Goal: Task Accomplishment & Management: Complete application form

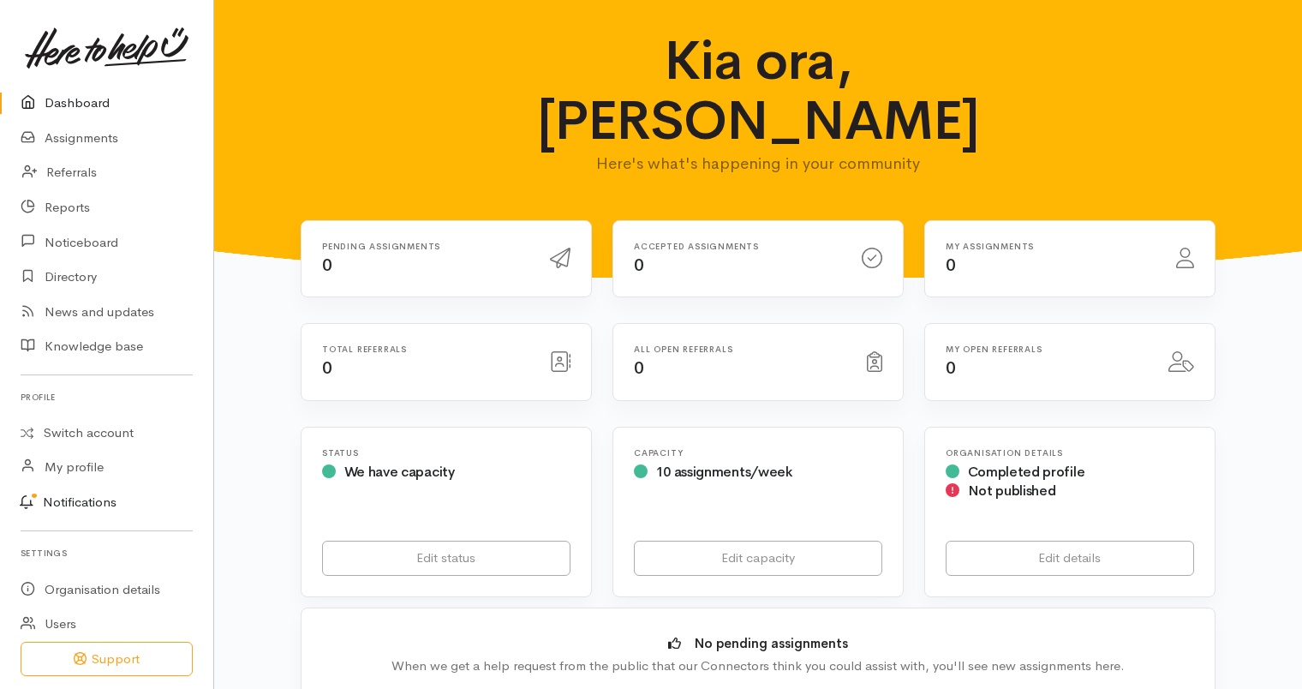
scroll to position [52, 0]
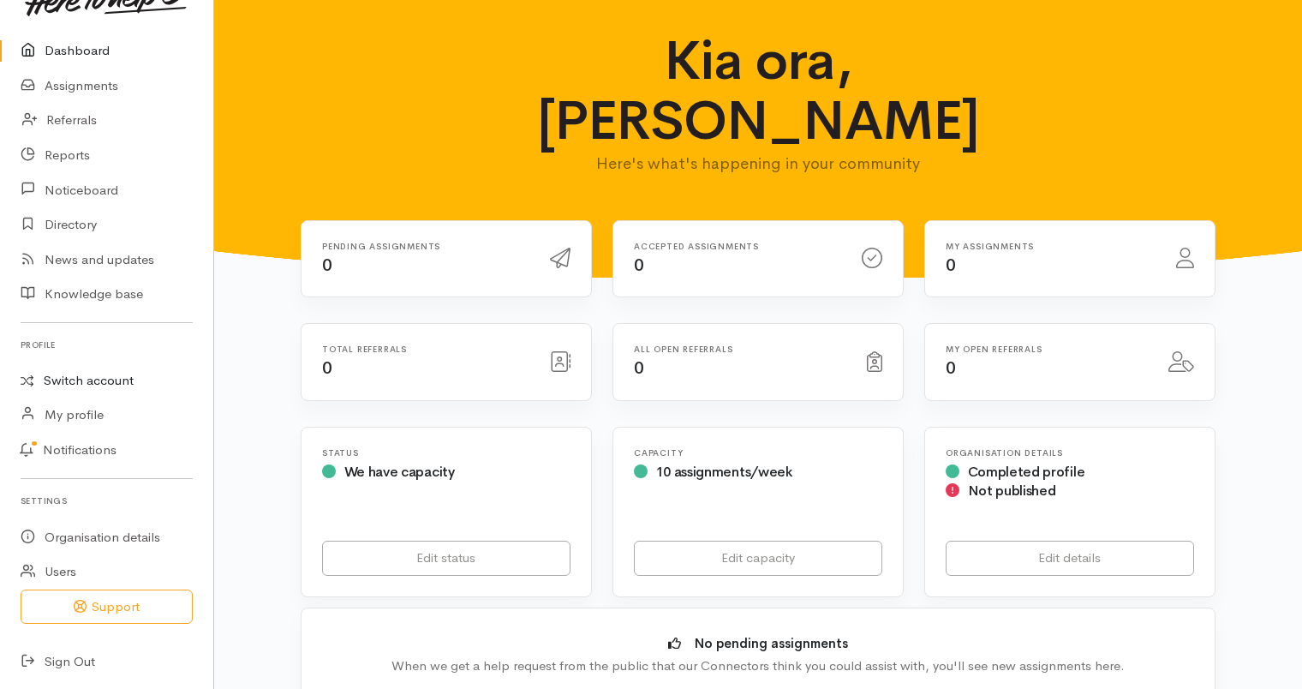
click at [109, 380] on link "Switch account" at bounding box center [106, 380] width 213 height 33
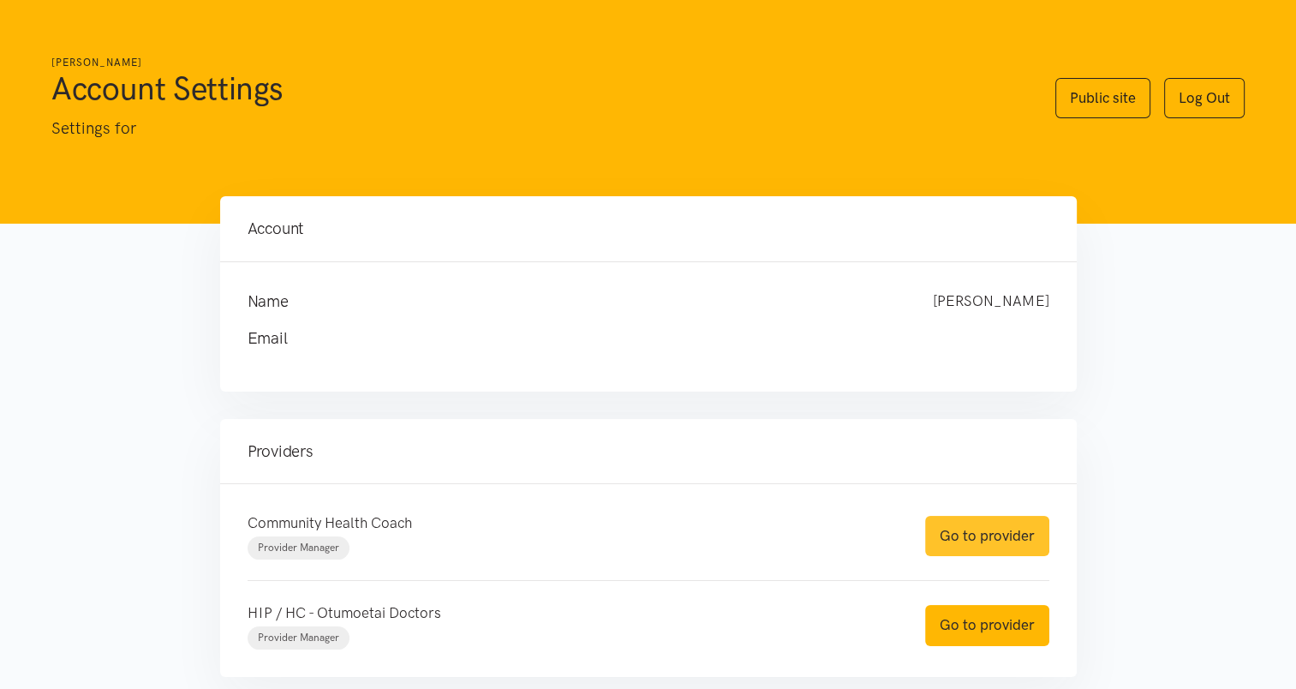
click at [1042, 544] on link "Go to provider" at bounding box center [987, 536] width 124 height 40
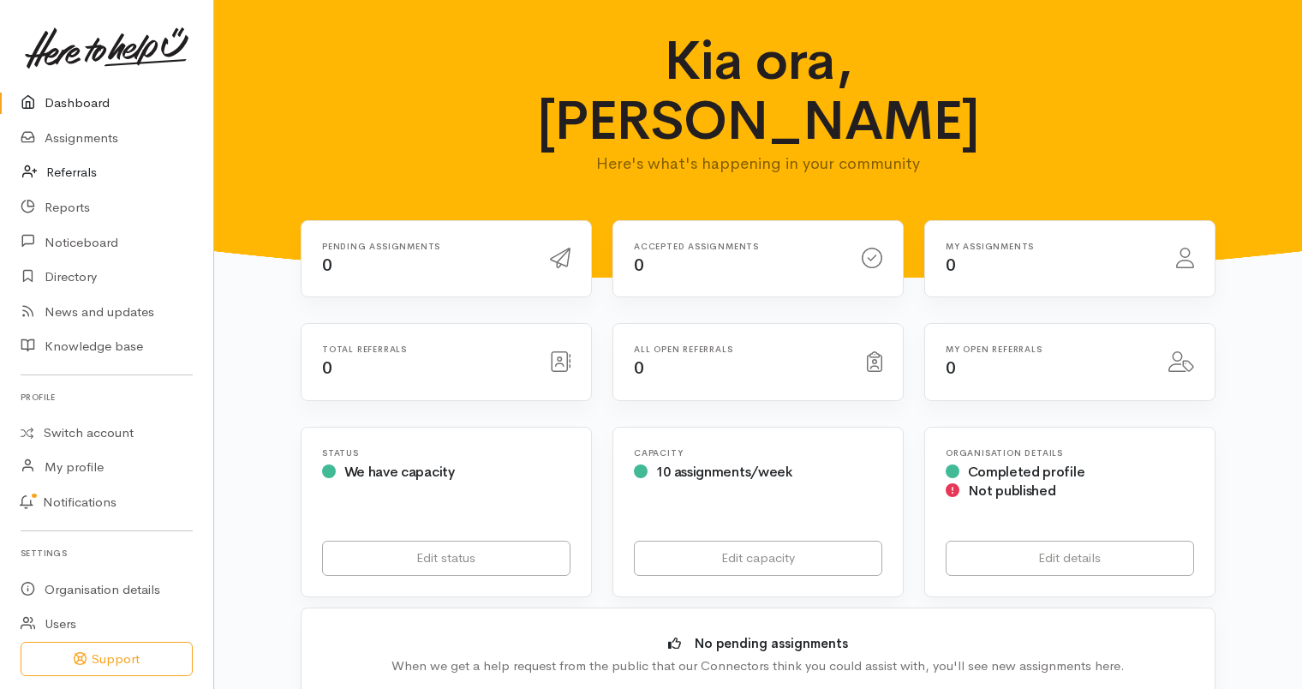
click at [73, 172] on link "Referrals" at bounding box center [106, 172] width 213 height 35
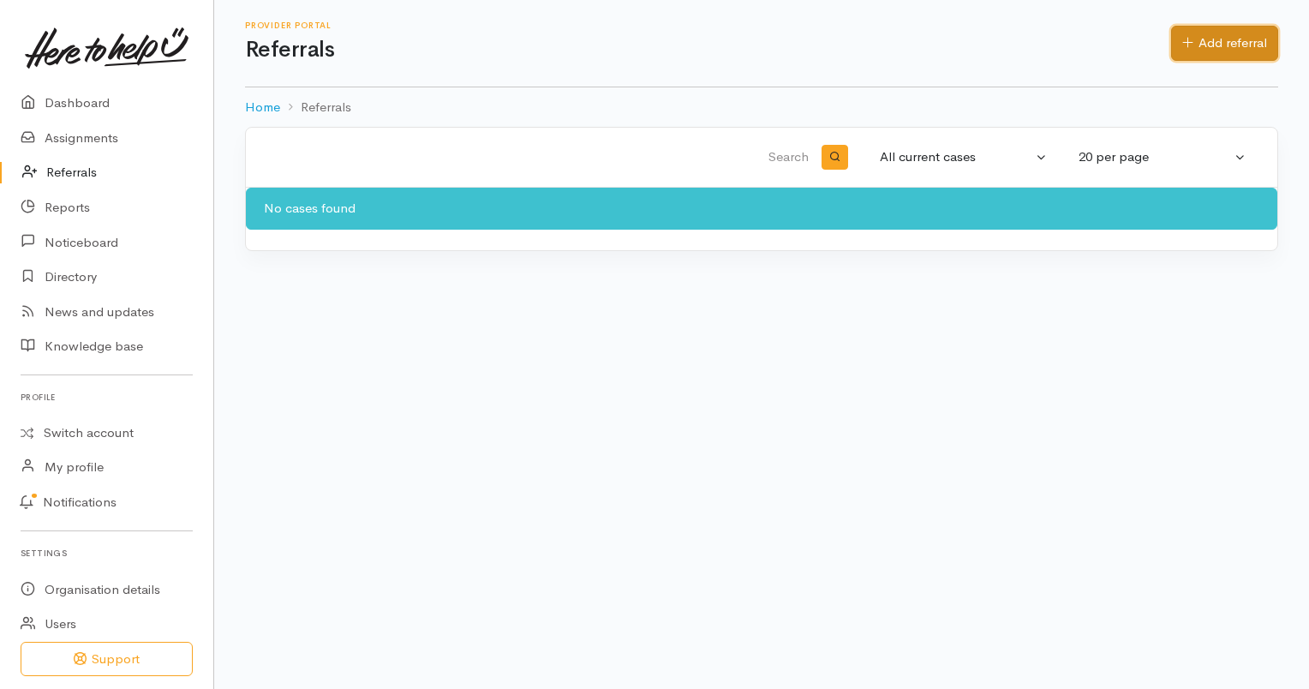
click at [1189, 33] on link "Add referral" at bounding box center [1224, 43] width 107 height 35
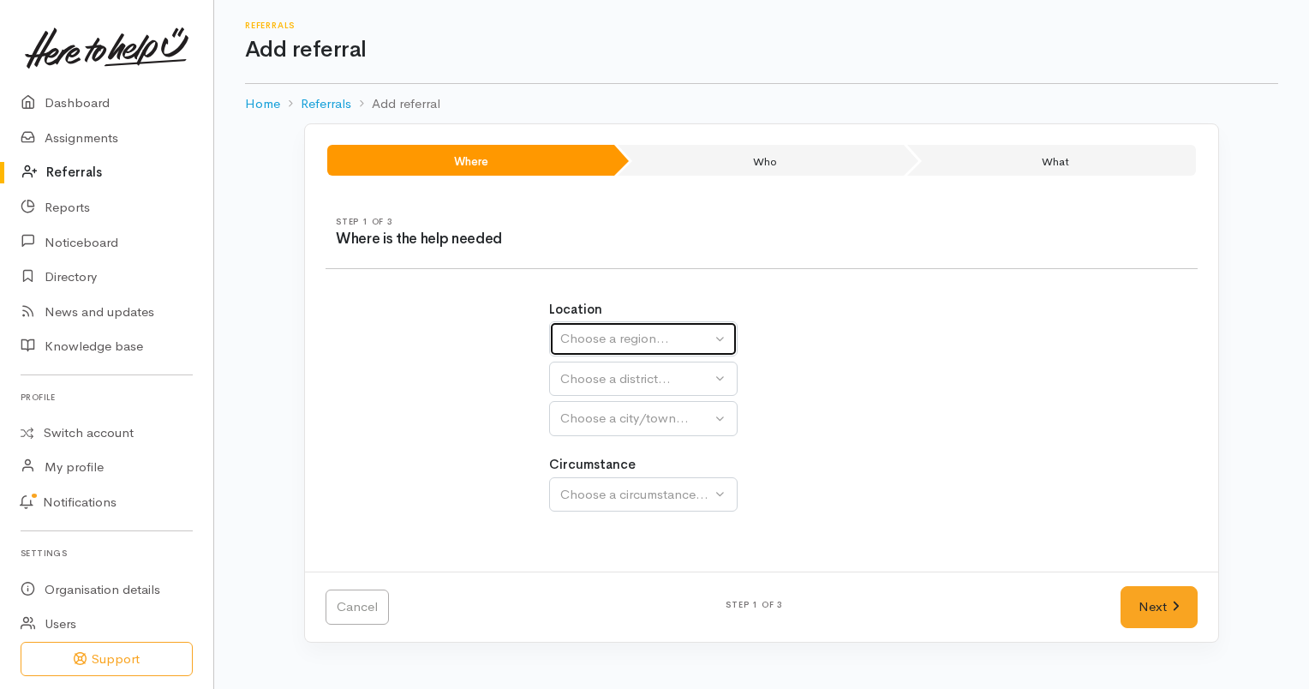
click at [660, 342] on div "Choose a region..." at bounding box center [635, 339] width 151 height 20
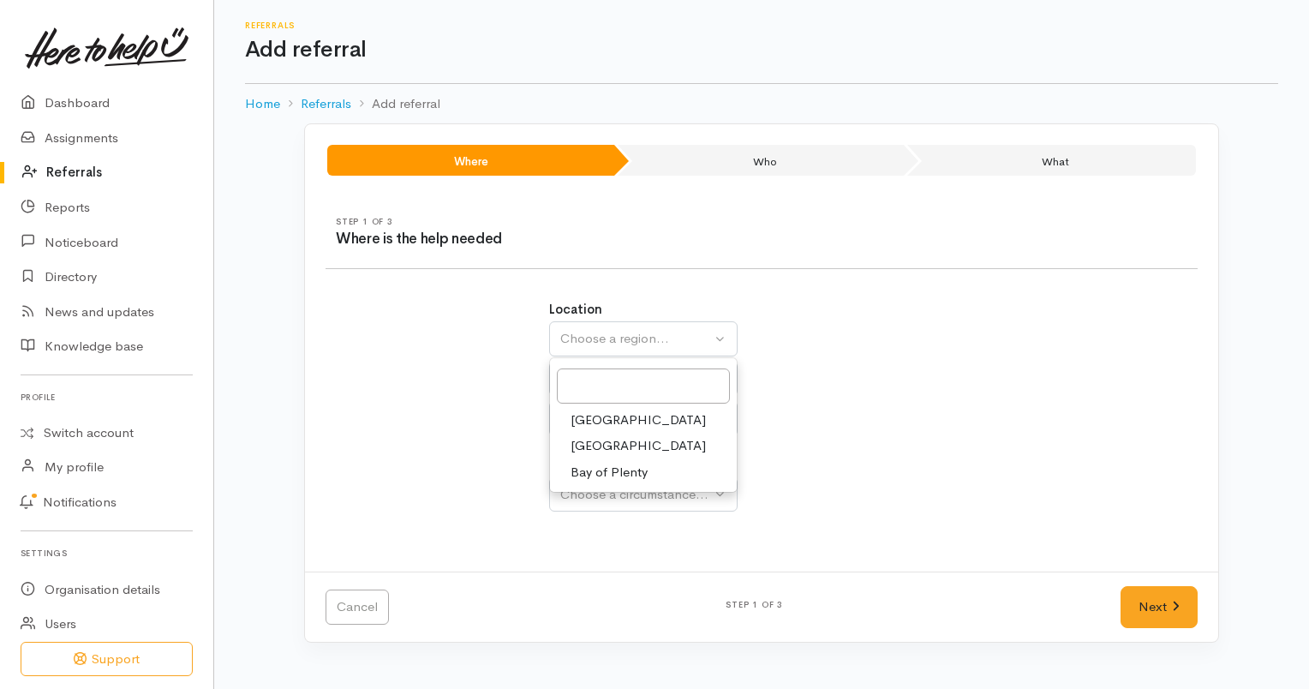
click at [641, 472] on span "Bay of Plenty" at bounding box center [609, 473] width 77 height 20
select select "4"
select select
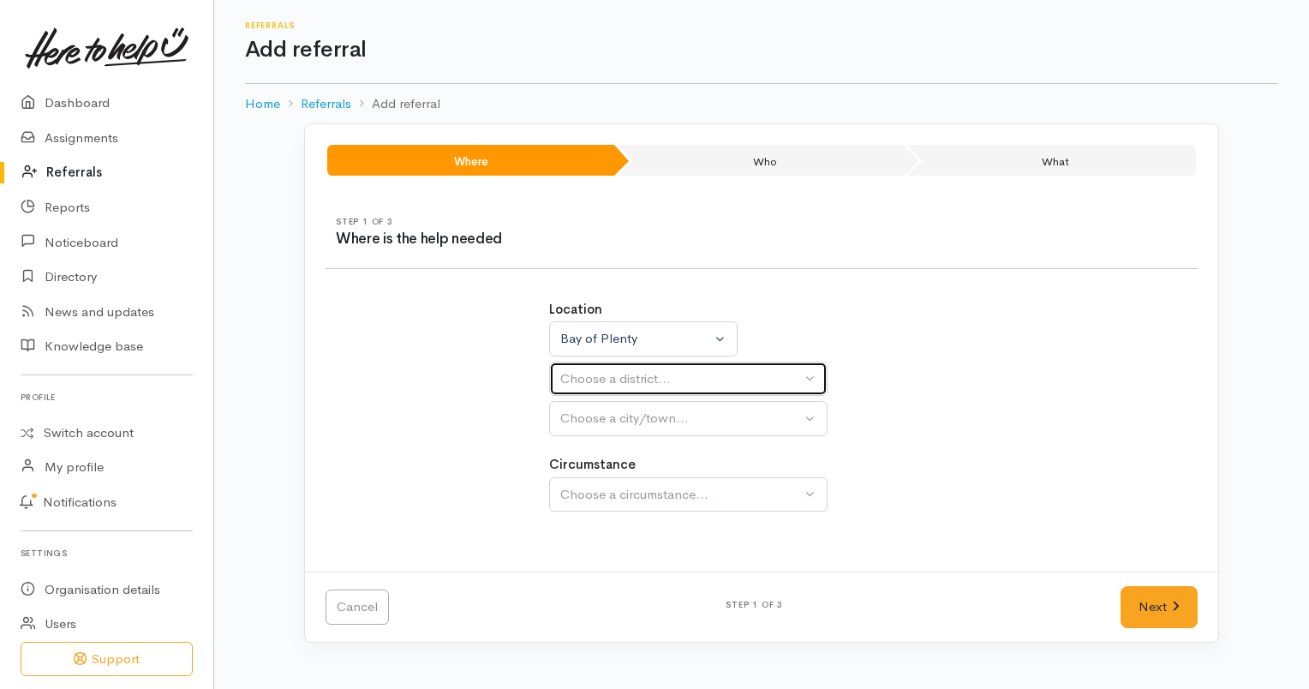
click at [681, 377] on div "Choose a district..." at bounding box center [680, 379] width 241 height 20
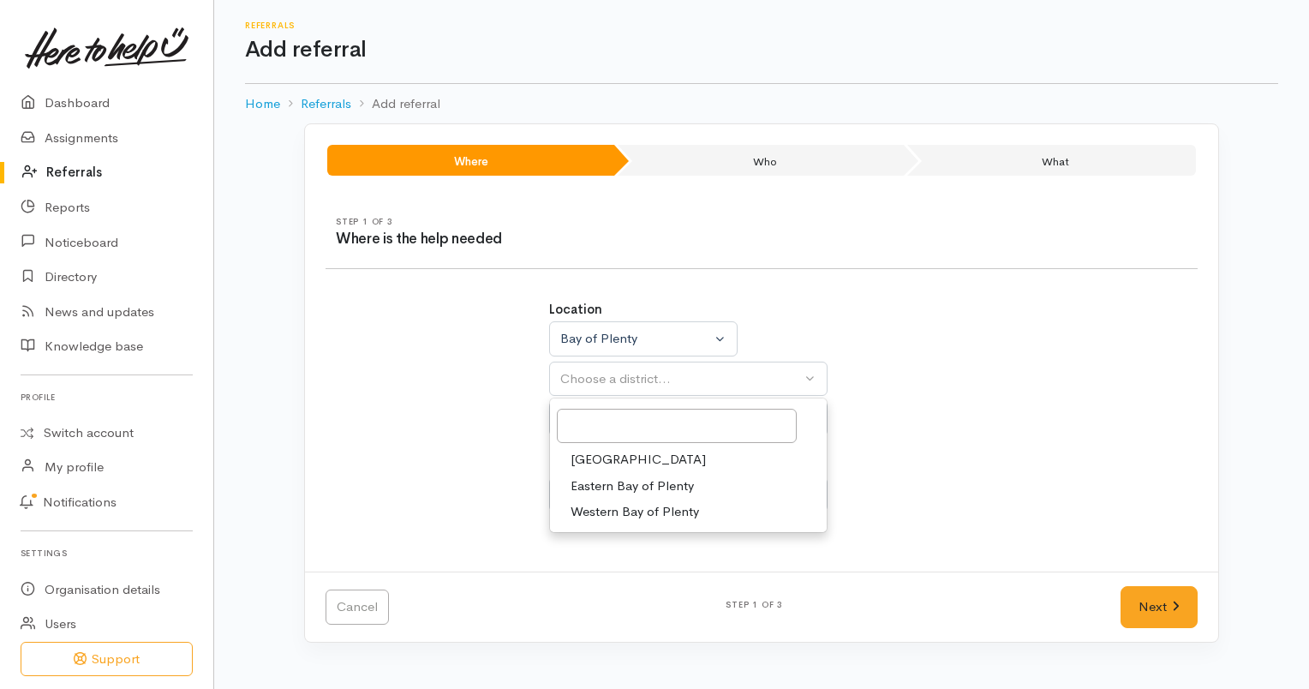
click at [607, 452] on span "[GEOGRAPHIC_DATA]" at bounding box center [638, 460] width 135 height 20
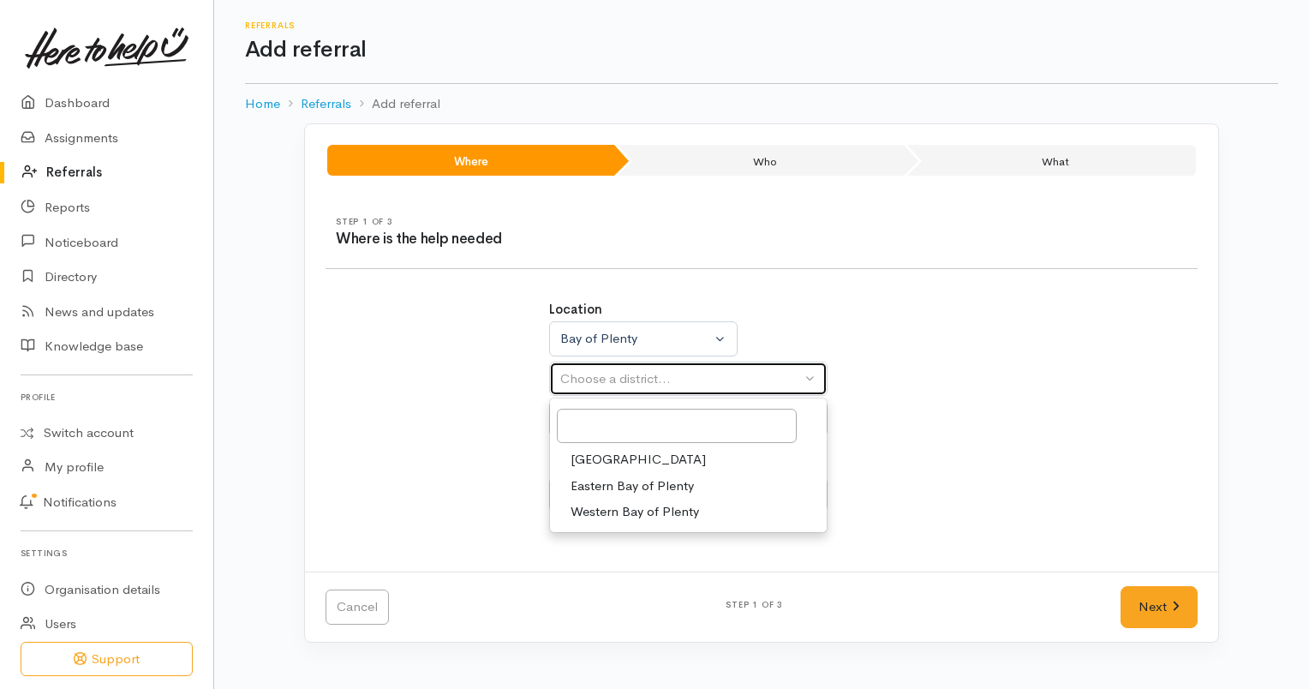
select select "6"
select select
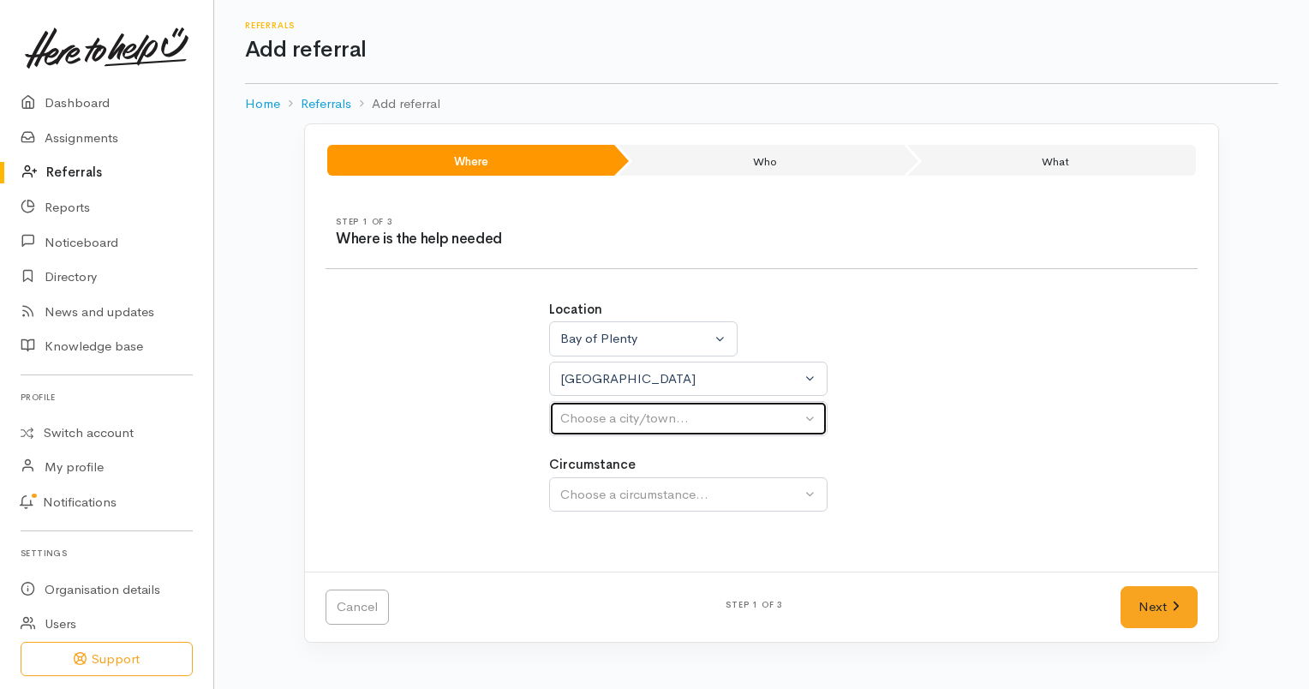
click at [651, 418] on div "Choose a city/town..." at bounding box center [680, 419] width 241 height 20
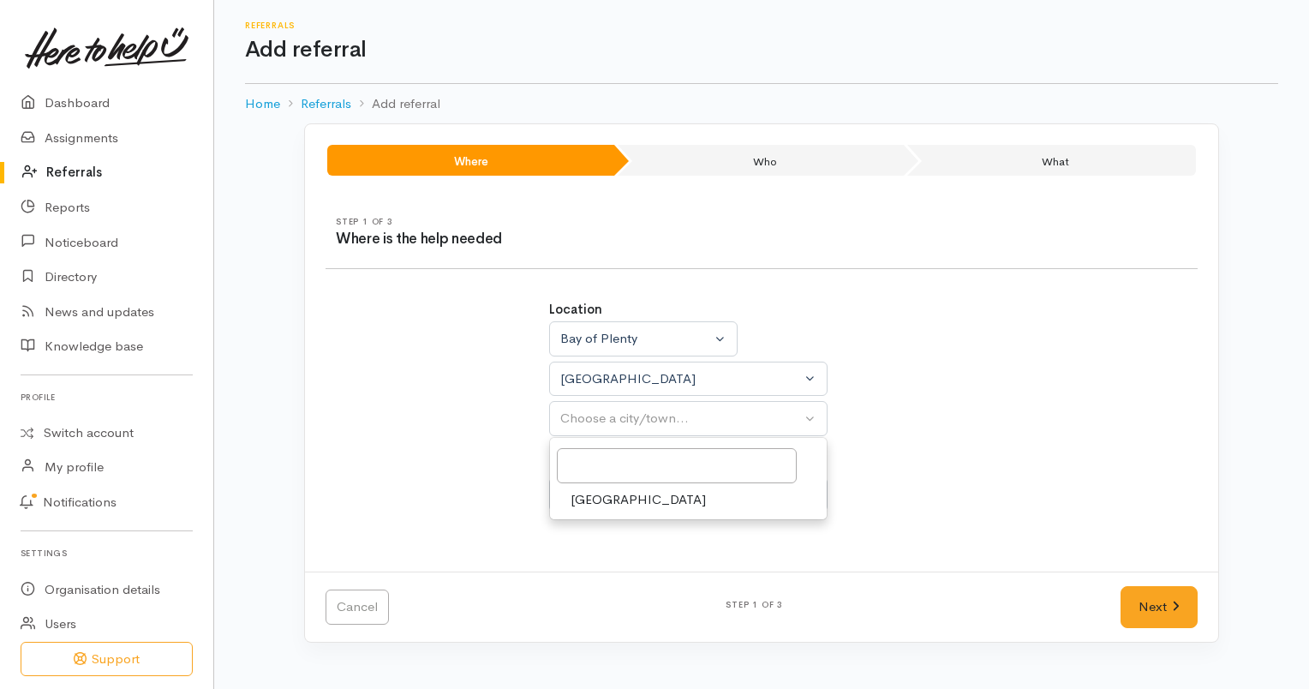
click at [911, 319] on div "Location Auckland Waikato Bay of Plenty Bay of Plenty Auckland Waikato Bay of P…" at bounding box center [762, 368] width 426 height 136
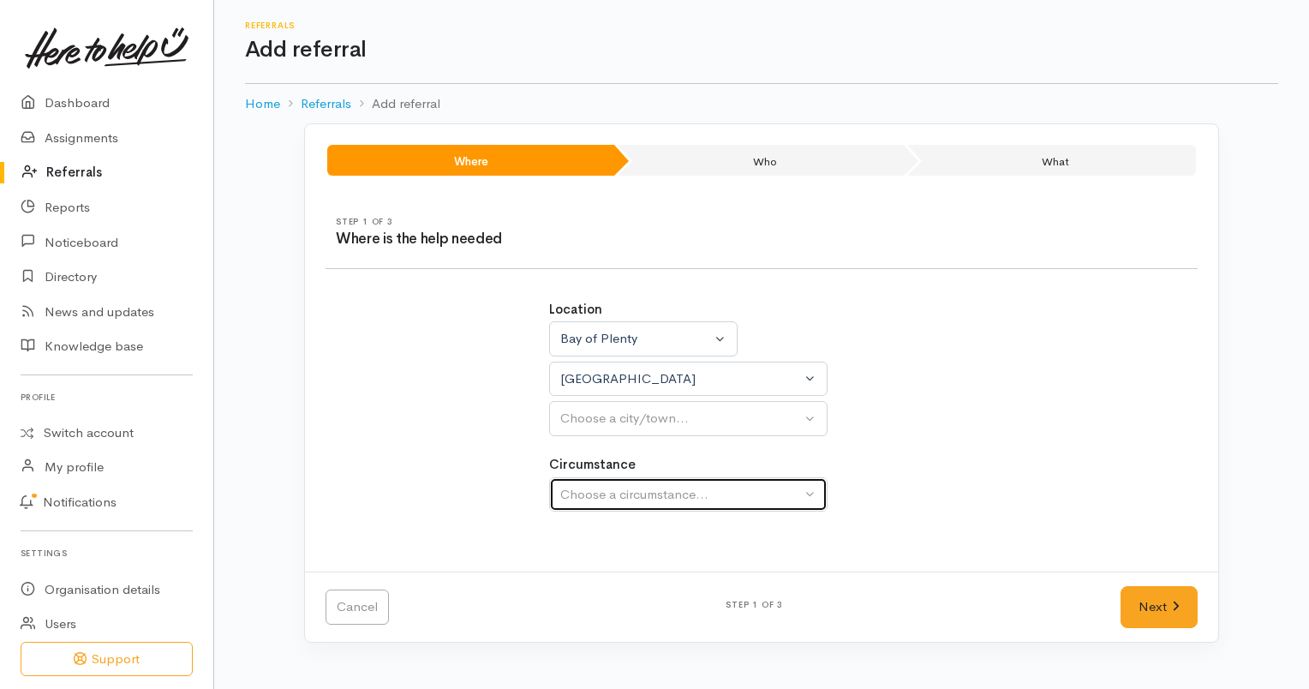
click at [724, 487] on div "Choose a circumstance..." at bounding box center [680, 495] width 241 height 20
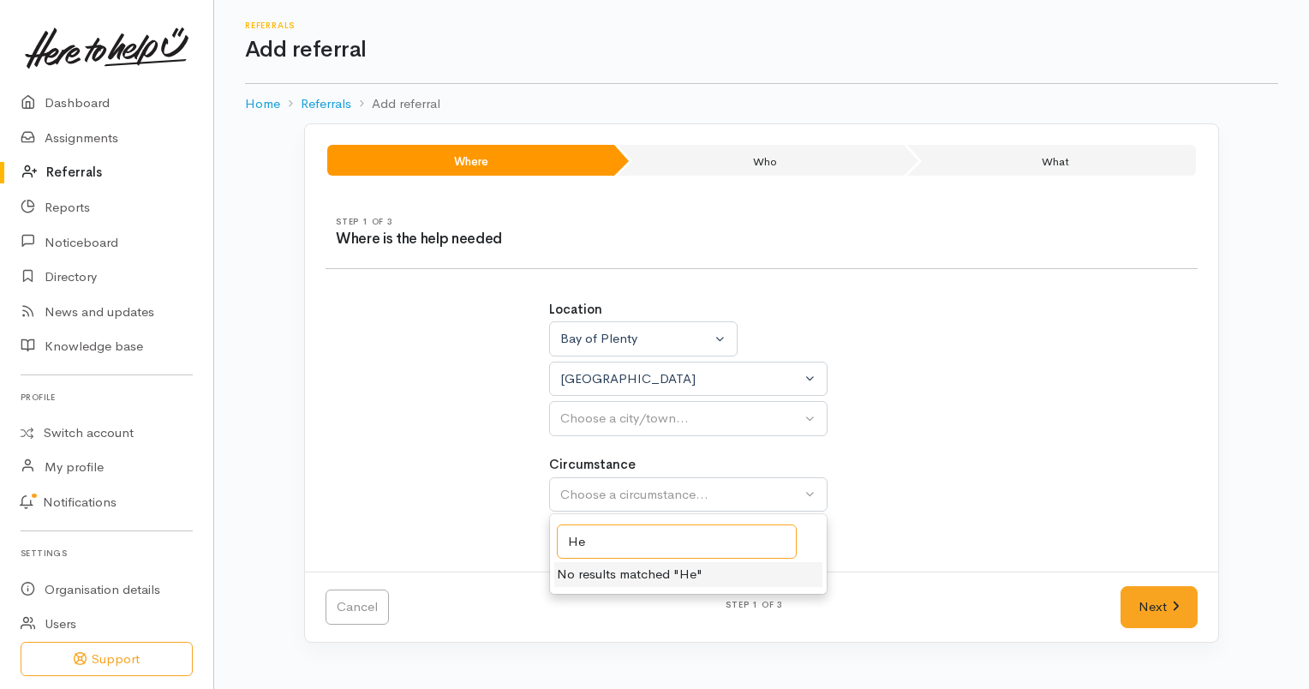
type input "H"
type input "Community Health Coach Support"
click at [852, 571] on li "No results matched "Community Health Coach Support"" at bounding box center [721, 574] width 335 height 25
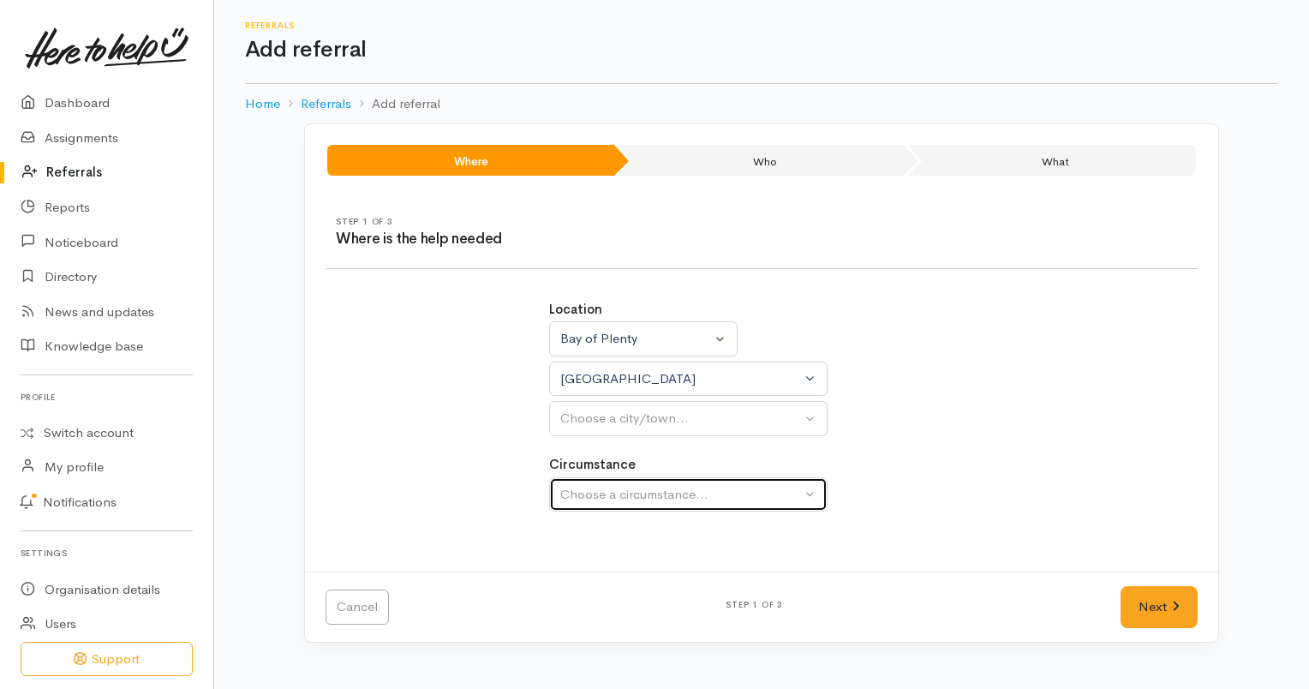
click at [807, 493] on button "Choose a circumstance..." at bounding box center [688, 494] width 278 height 35
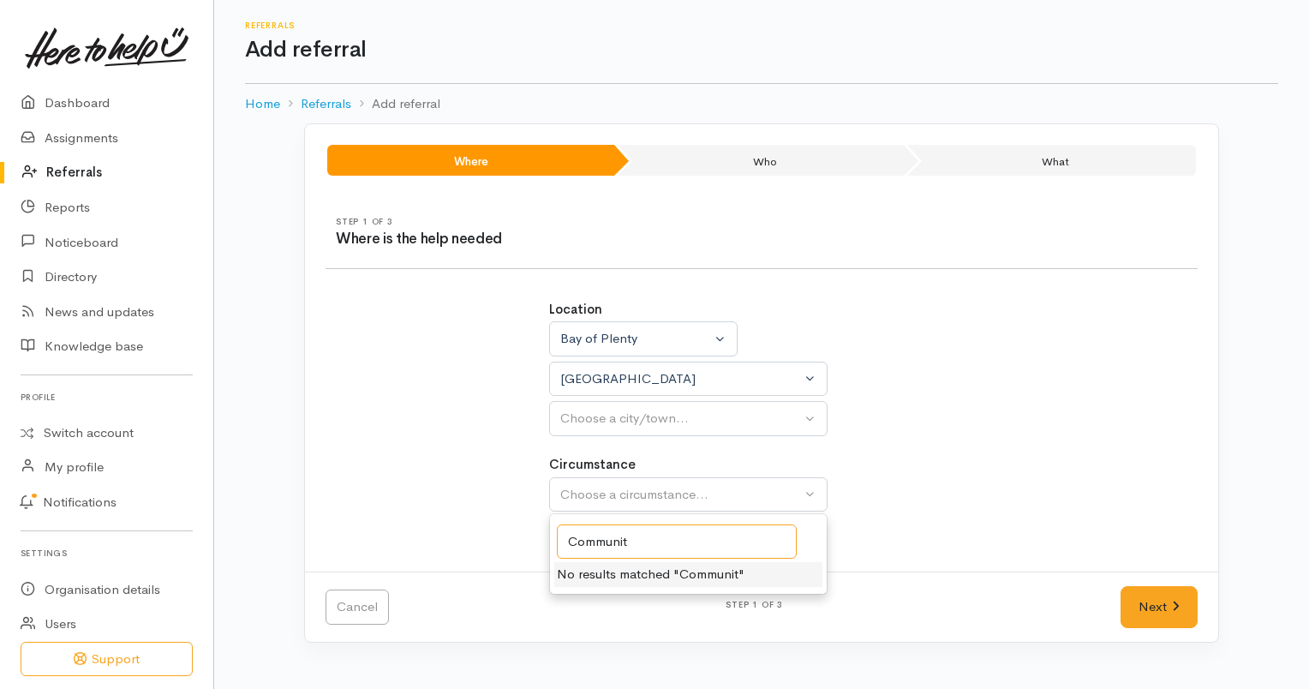
type input "Community"
click at [683, 539] on input "Community" at bounding box center [677, 541] width 240 height 35
drag, startPoint x: 739, startPoint y: 527, endPoint x: 559, endPoint y: 528, distance: 179.9
click at [559, 528] on input "Community" at bounding box center [677, 541] width 240 height 35
click at [1028, 568] on div "Step 1 of 3 Where is the help needed Location Auckland Waikato Bay of Plenty Ba…" at bounding box center [761, 383] width 913 height 375
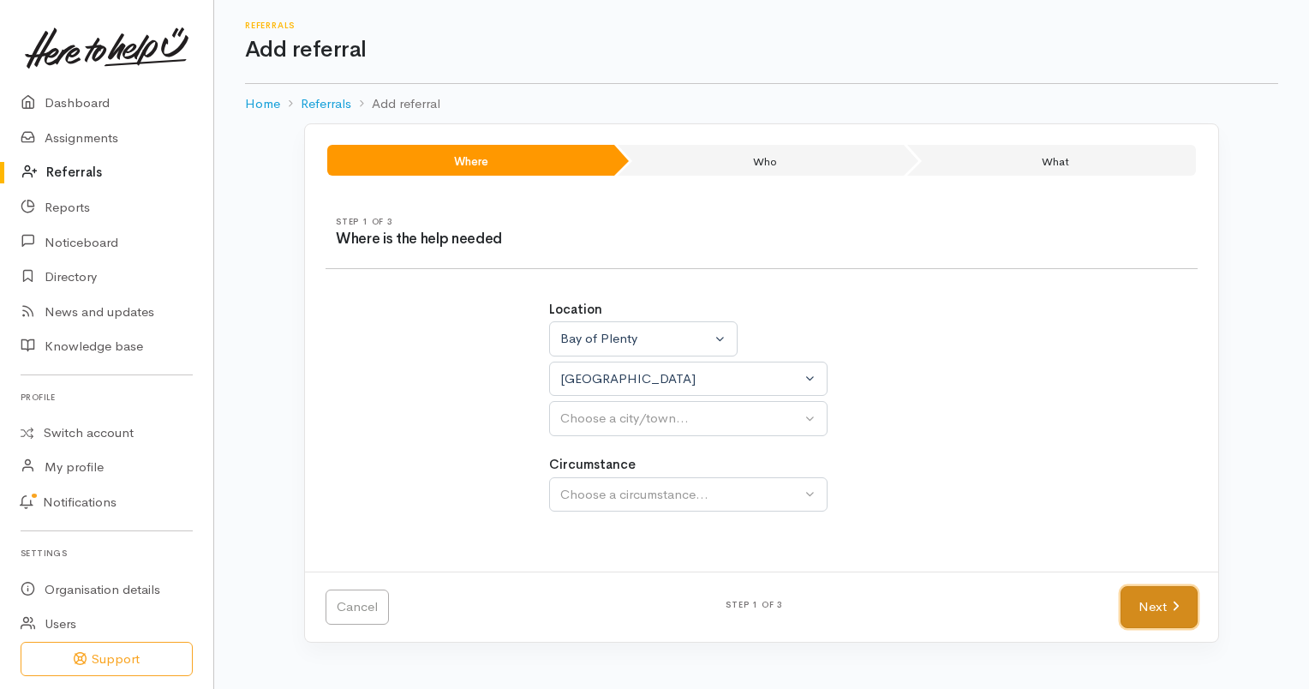
click at [1180, 590] on link "Next" at bounding box center [1158, 607] width 77 height 42
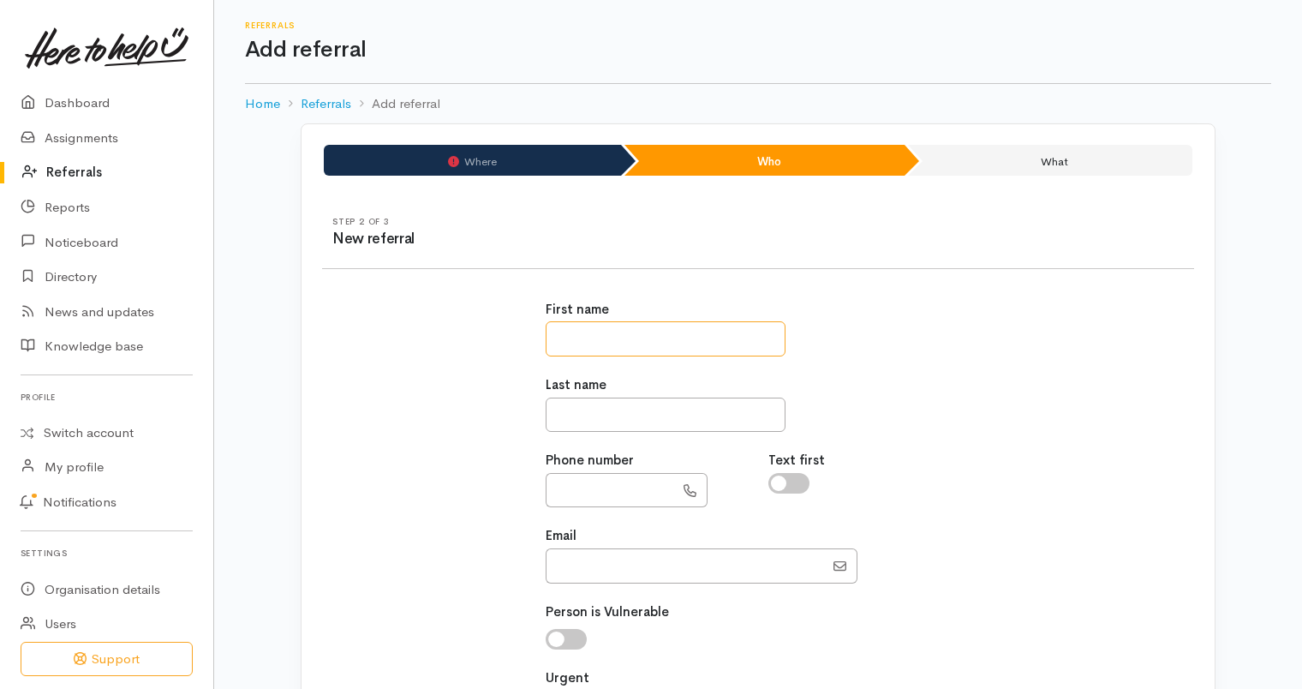
click at [662, 348] on input "text" at bounding box center [666, 338] width 240 height 35
type input "******"
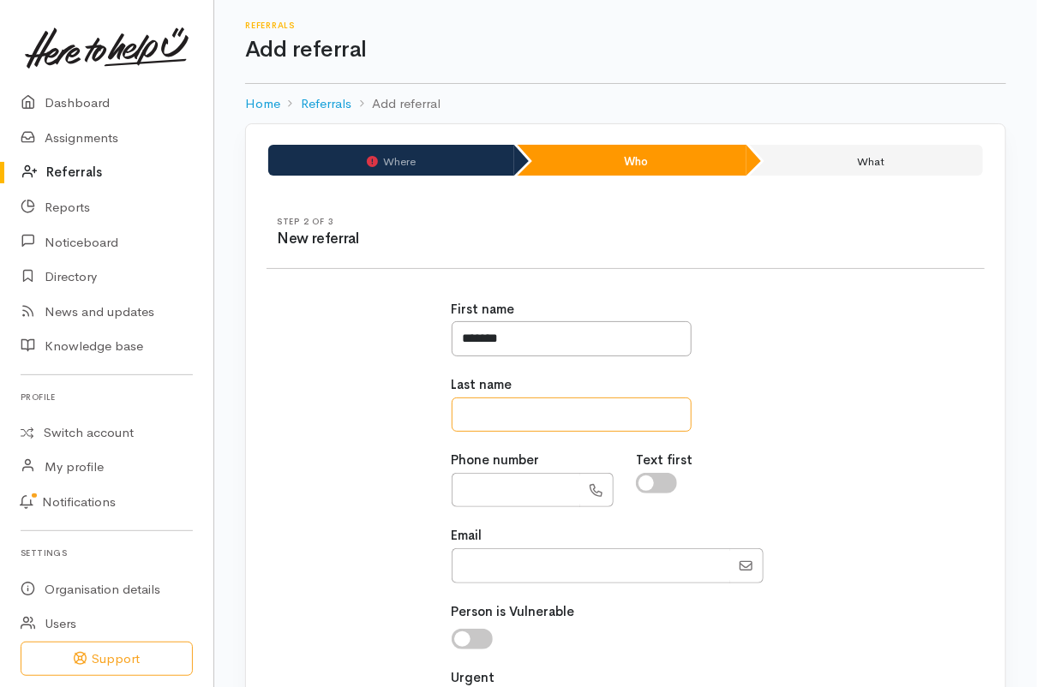
click at [521, 405] on input "text" at bounding box center [571, 414] width 240 height 35
type input "******"
click at [517, 495] on input "text" at bounding box center [515, 490] width 128 height 35
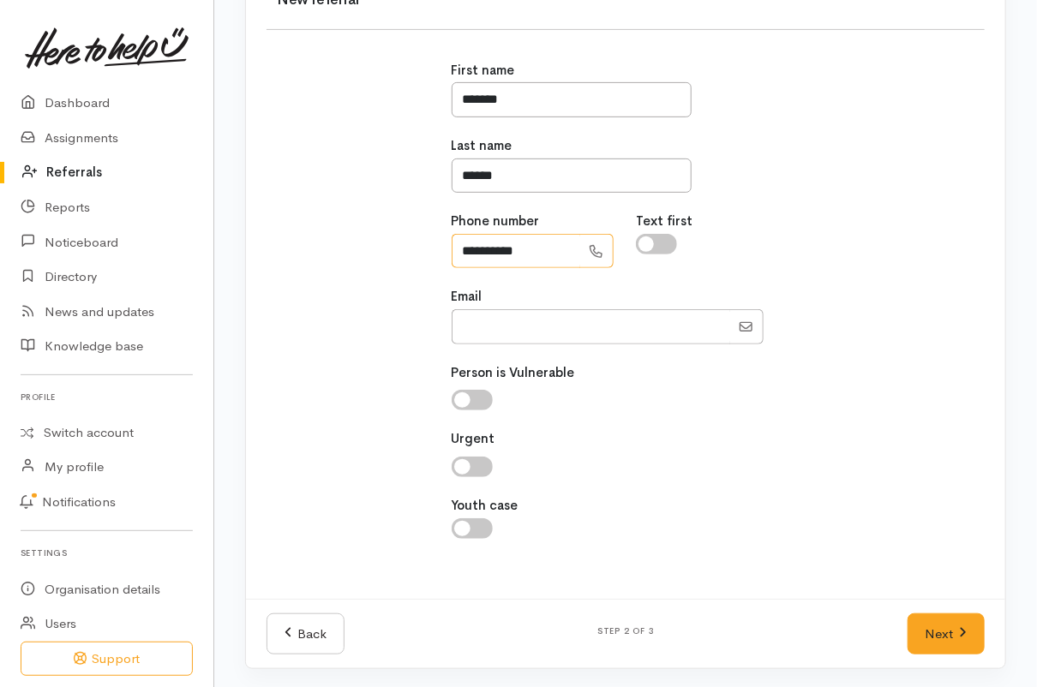
type input "**********"
click at [648, 316] on input "Email" at bounding box center [590, 326] width 278 height 35
paste input "[PERSON_NAME][EMAIL_ADDRESS][PERSON_NAME][DOMAIN_NAME]"
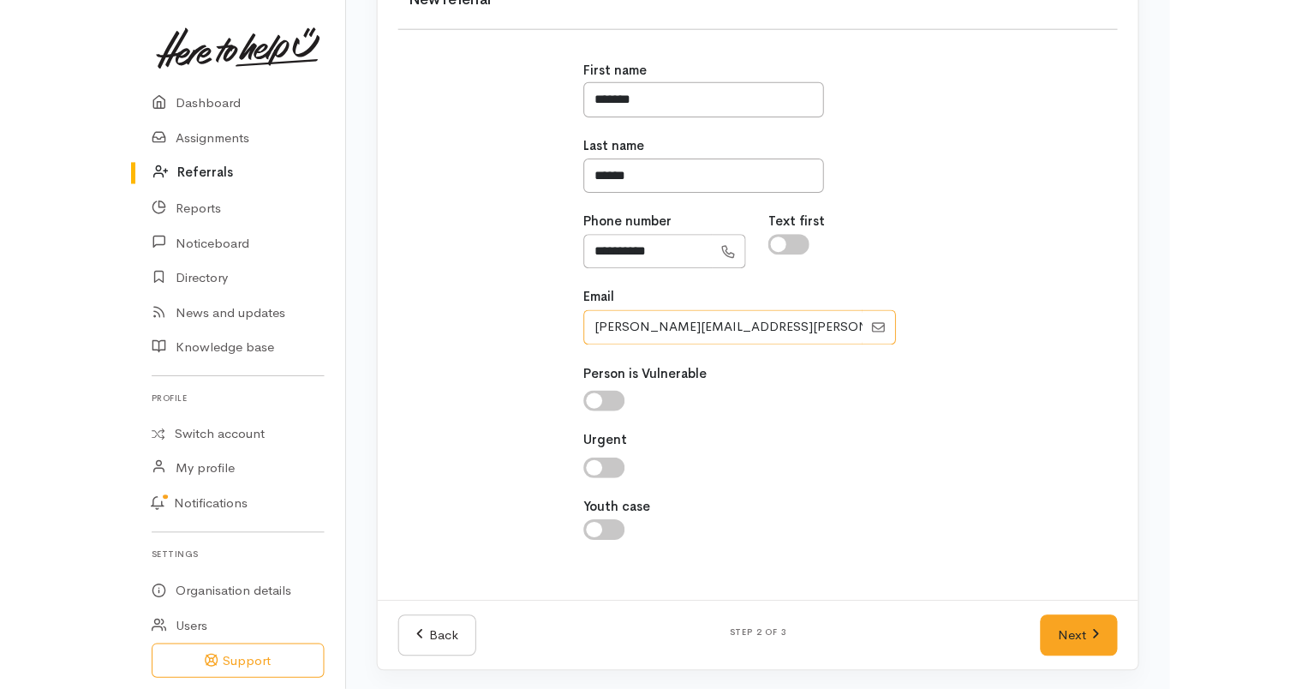
scroll to position [237, 0]
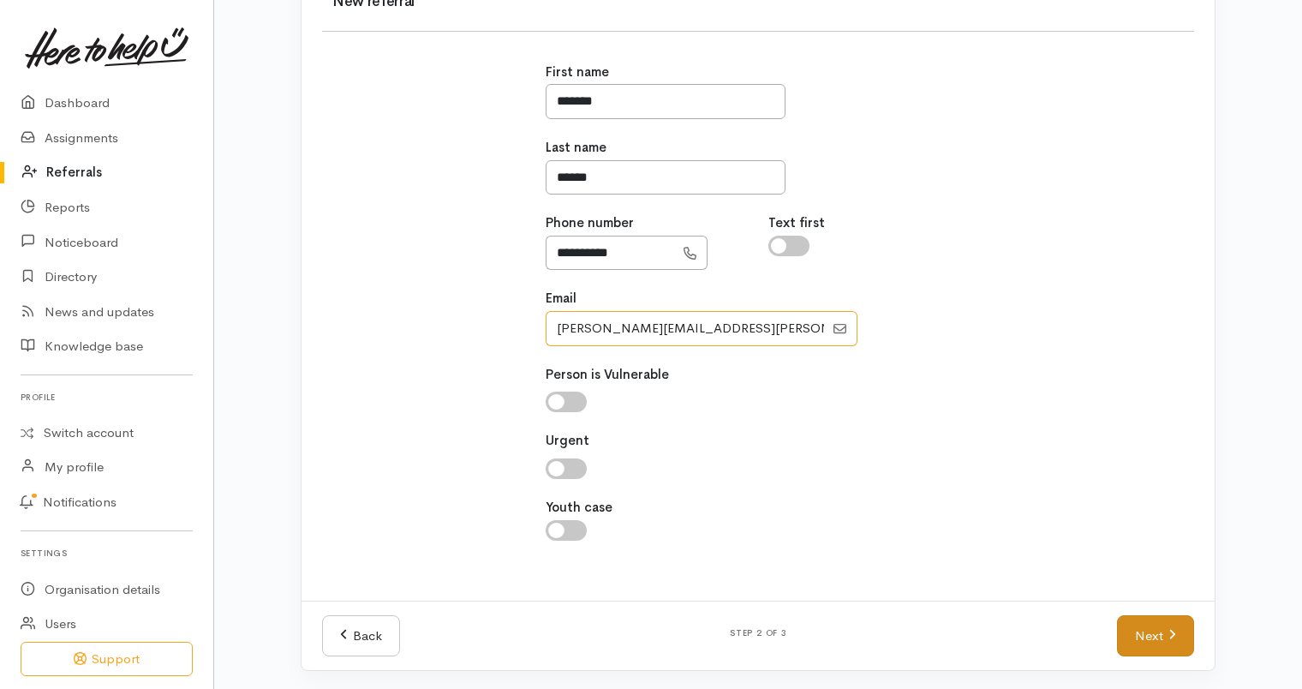
type input "[PERSON_NAME][EMAIL_ADDRESS][PERSON_NAME][DOMAIN_NAME]"
click at [1134, 624] on link "Next" at bounding box center [1155, 636] width 77 height 42
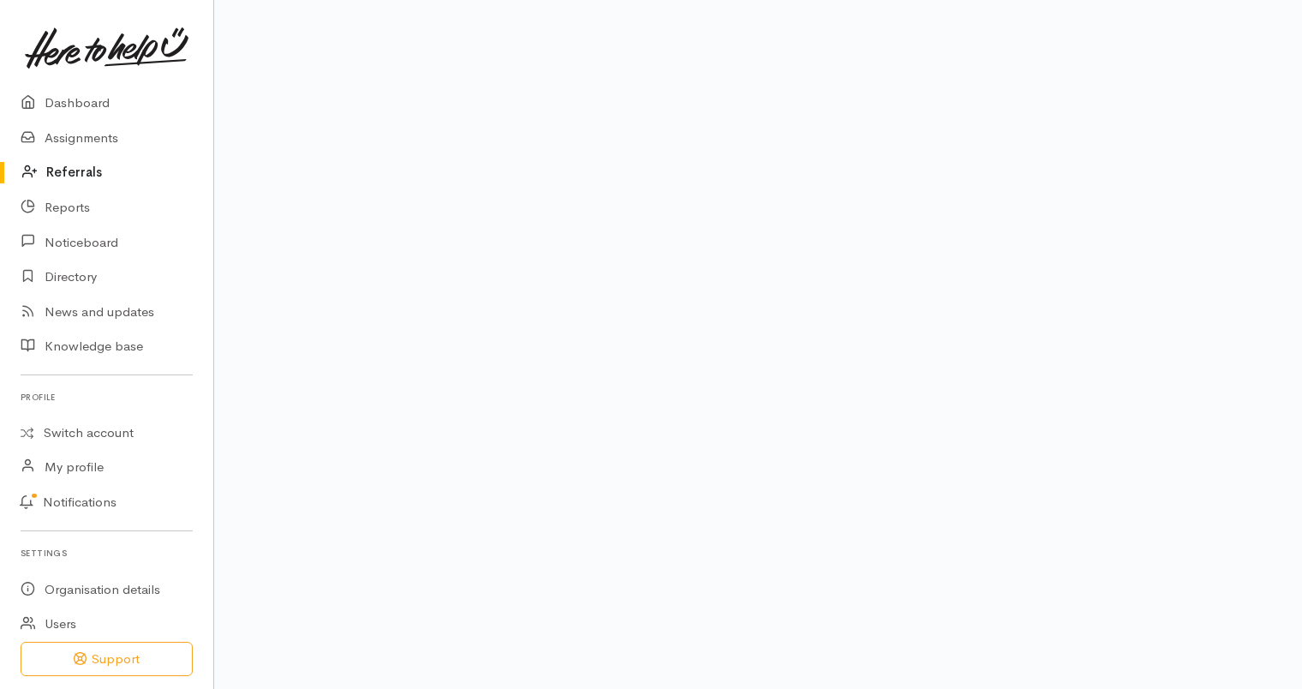
scroll to position [35, 0]
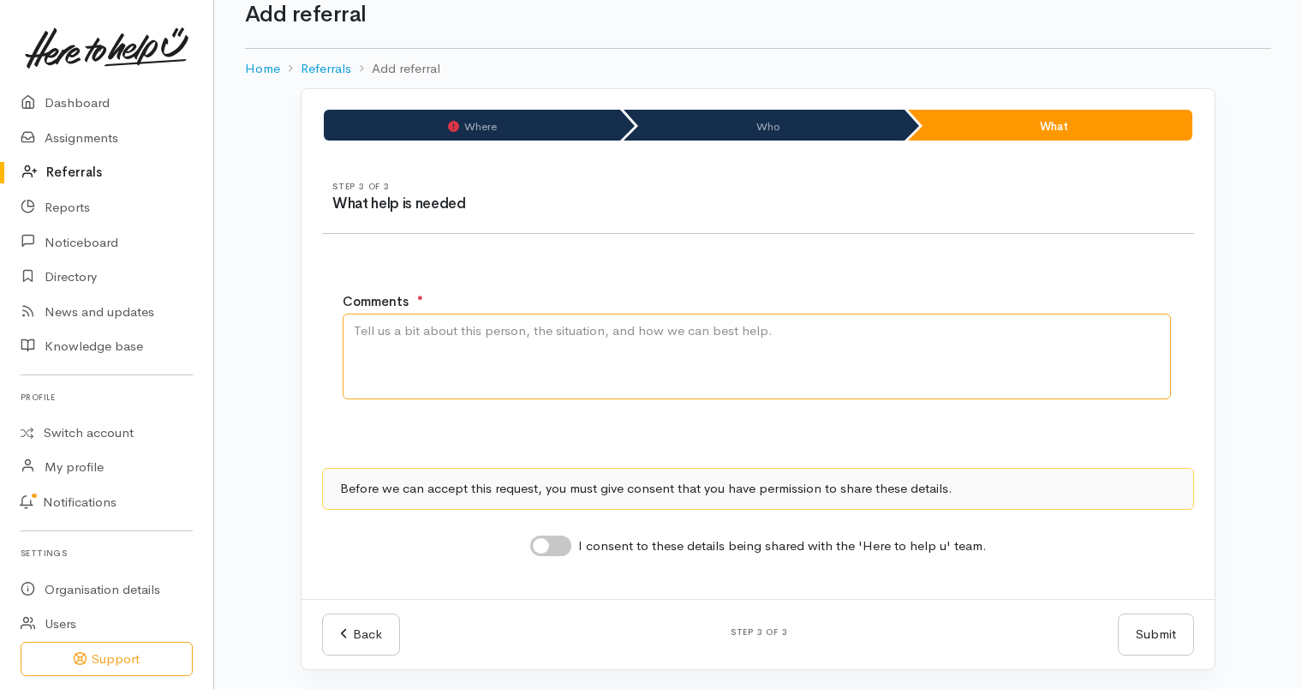
click at [664, 340] on textarea "Comments" at bounding box center [757, 357] width 828 height 86
type textarea "Please refer back to Ella Mitchell Community Health Coach for support with weig…"
click at [552, 545] on input "I consent to these details being shared with the 'Here to help u' team." at bounding box center [550, 545] width 41 height 21
checkbox input "true"
click at [939, 336] on textarea "Please refer back to Ella Mitchell Community Health Coach for support with weig…" at bounding box center [757, 357] width 828 height 86
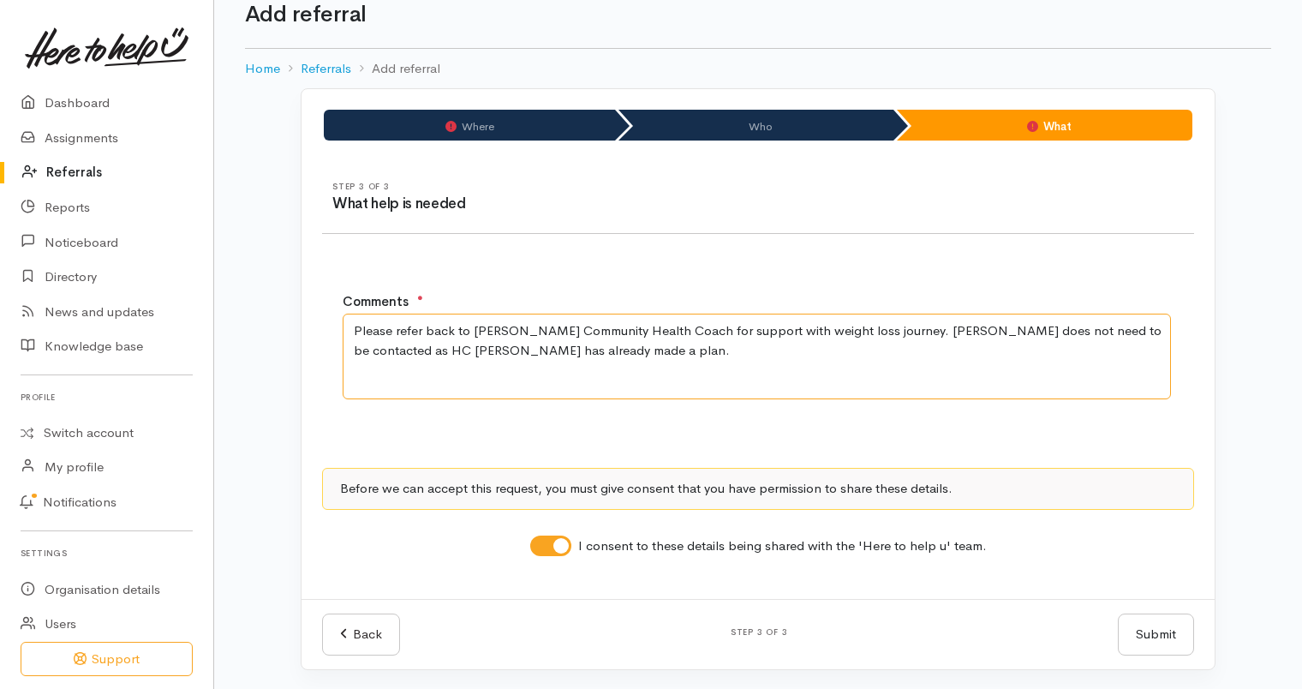
click at [506, 350] on textarea "Please refer back to Ella Mitchell Community Health Coach for support with weig…" at bounding box center [757, 357] width 828 height 86
click at [610, 352] on textarea "Please refer back to Ella Mitchell Community Health Coach for support with weig…" at bounding box center [757, 357] width 828 height 86
type textarea "Please refer back to Ella Mitchell Community Health Coach for support with weig…"
click at [1155, 628] on button "Submit" at bounding box center [1156, 634] width 76 height 42
click at [1150, 628] on button "Submit" at bounding box center [1156, 634] width 76 height 42
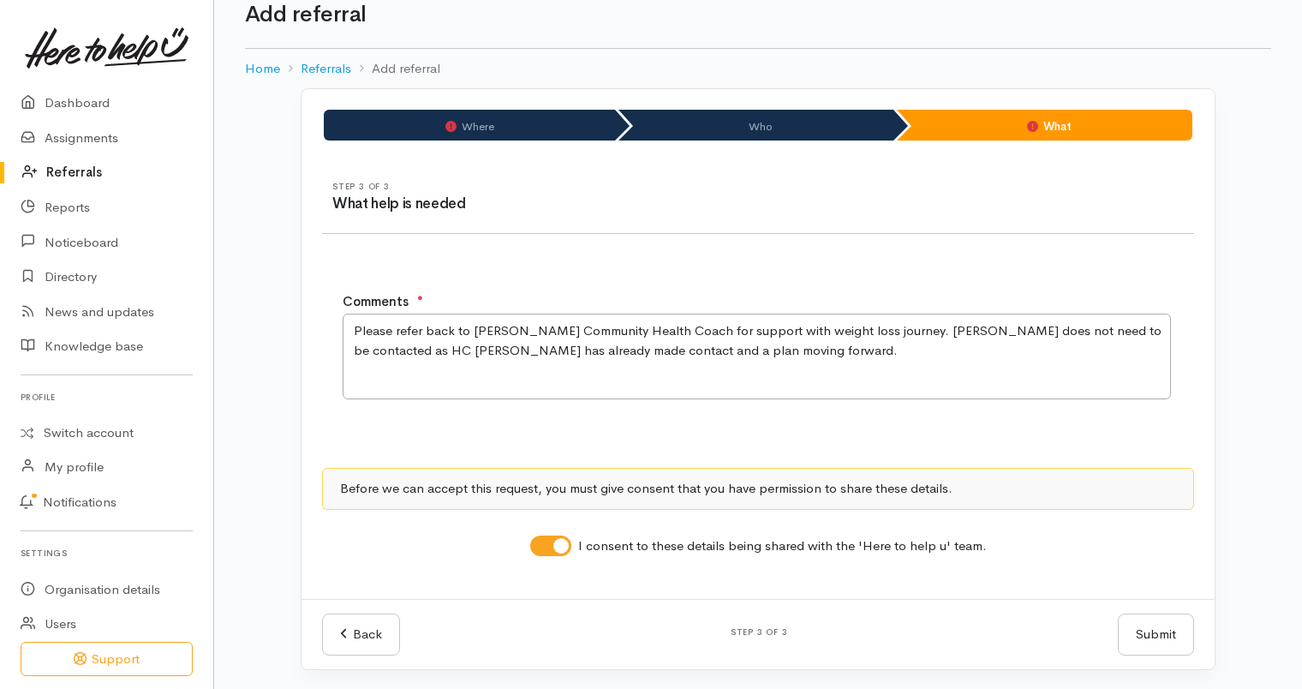
click at [783, 433] on div "Loading..." at bounding box center [778, 433] width 27 height 27
click at [755, 260] on div "Loading..." at bounding box center [759, 258] width 8 height 8
click at [1131, 620] on button "Submit" at bounding box center [1156, 634] width 76 height 42
click at [547, 546] on input "I consent to these details being shared with the 'Here to help u' team." at bounding box center [550, 545] width 41 height 21
click at [544, 541] on input "I consent to these details being shared with the 'Here to help u' team." at bounding box center [550, 545] width 41 height 21
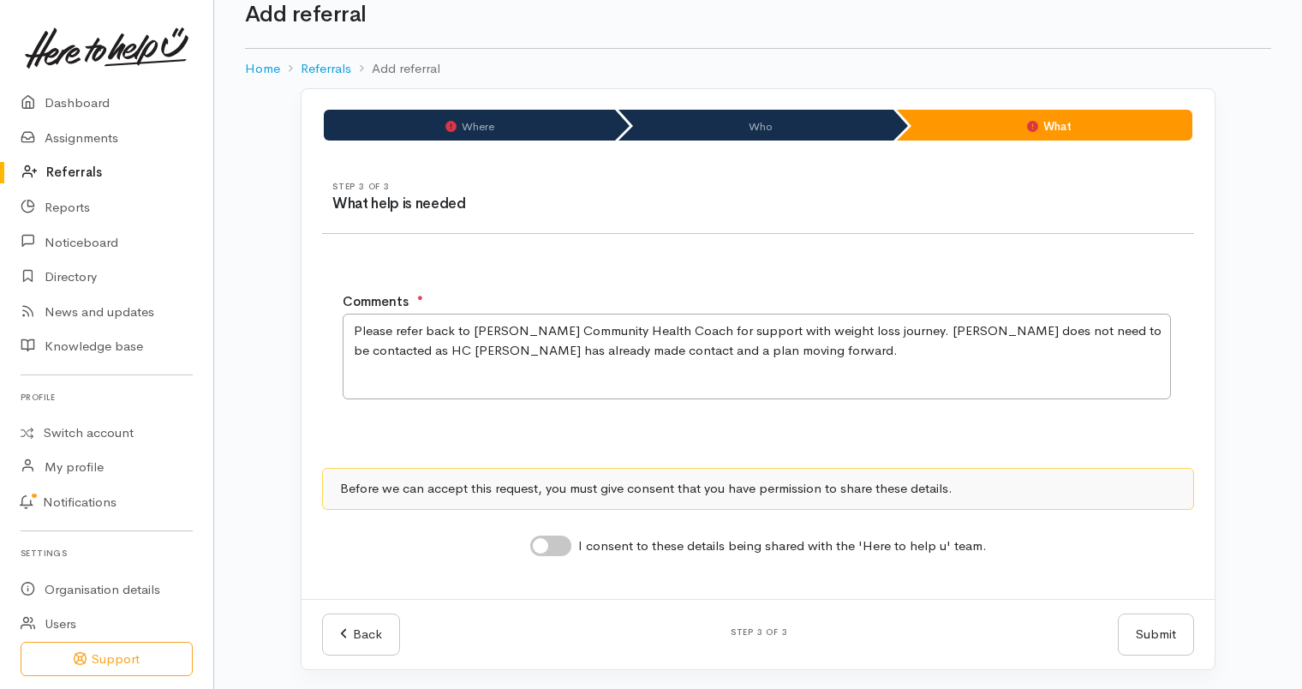
checkbox input "true"
click at [469, 129] on li "Where" at bounding box center [469, 125] width 291 height 31
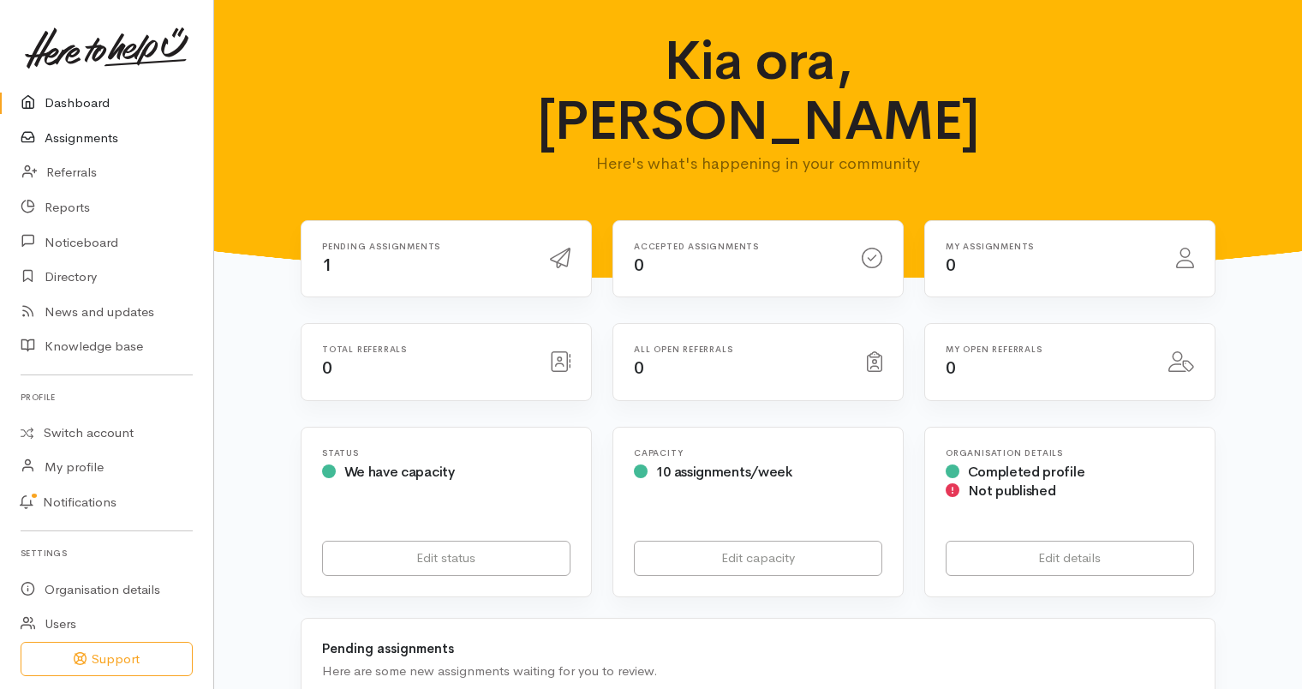
click at [98, 138] on link "Assignments" at bounding box center [106, 138] width 213 height 35
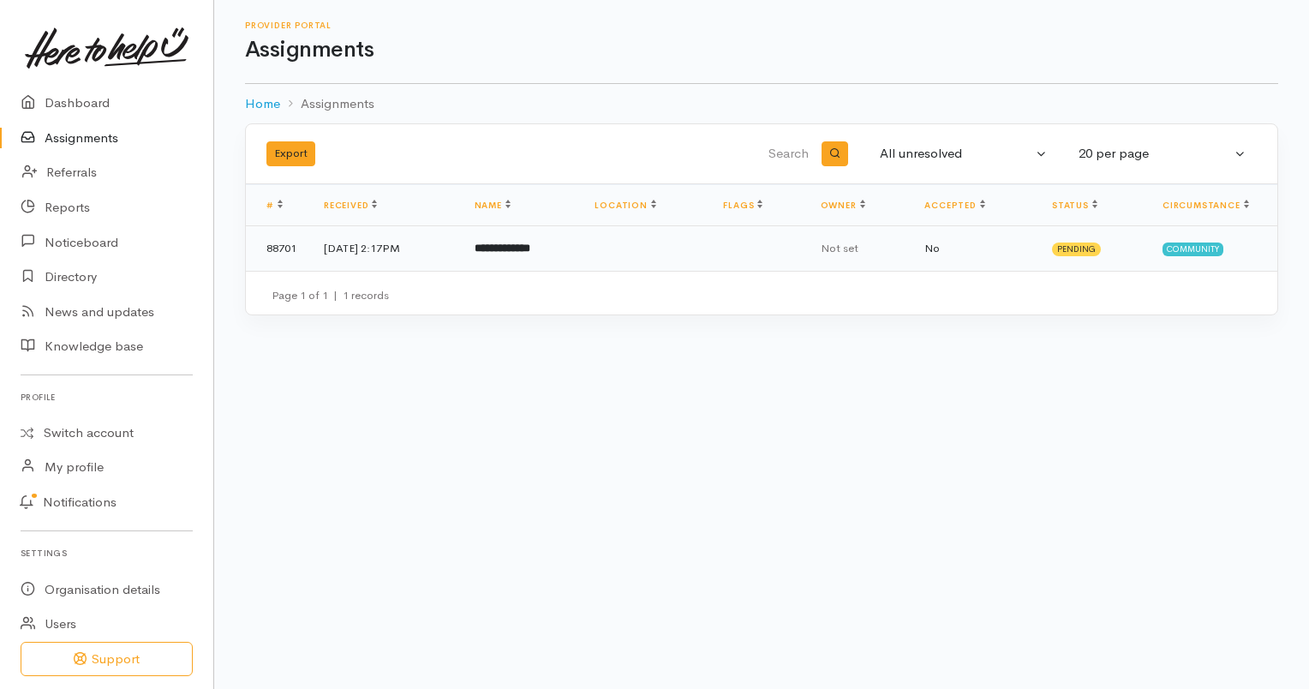
click at [1000, 255] on td "No" at bounding box center [975, 248] width 128 height 45
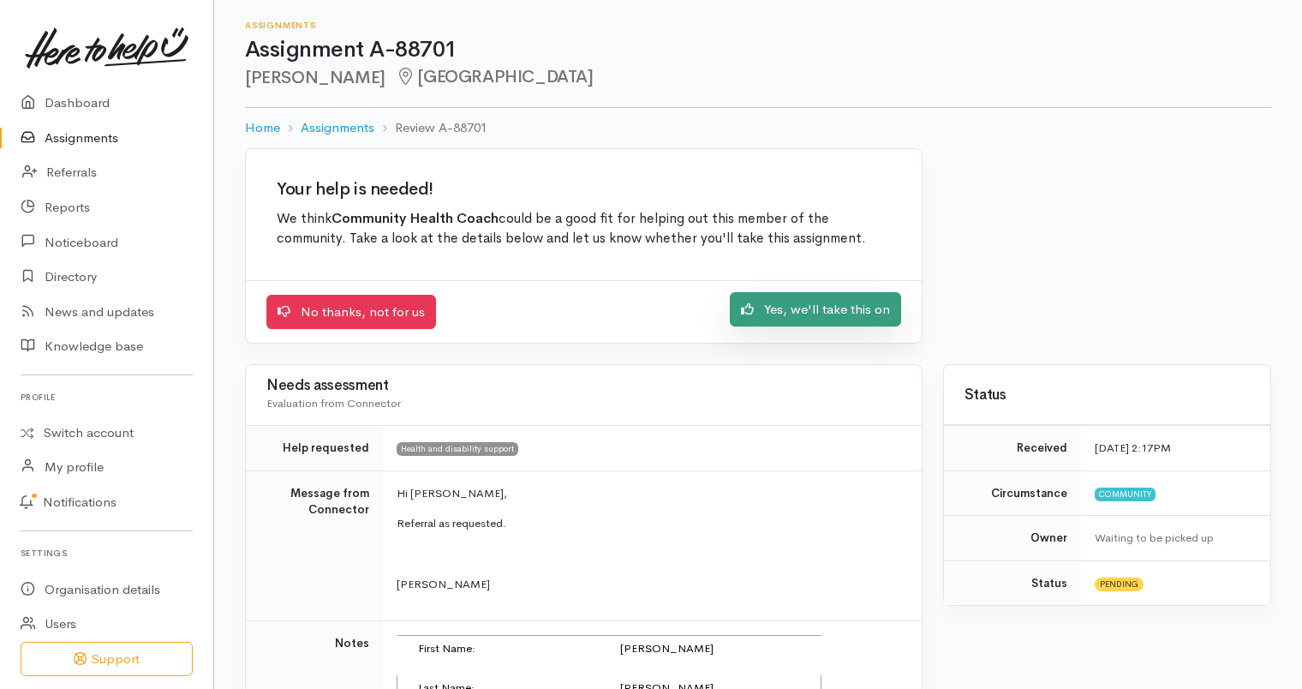
click at [866, 307] on link "Yes, we'll take this on" at bounding box center [815, 309] width 171 height 35
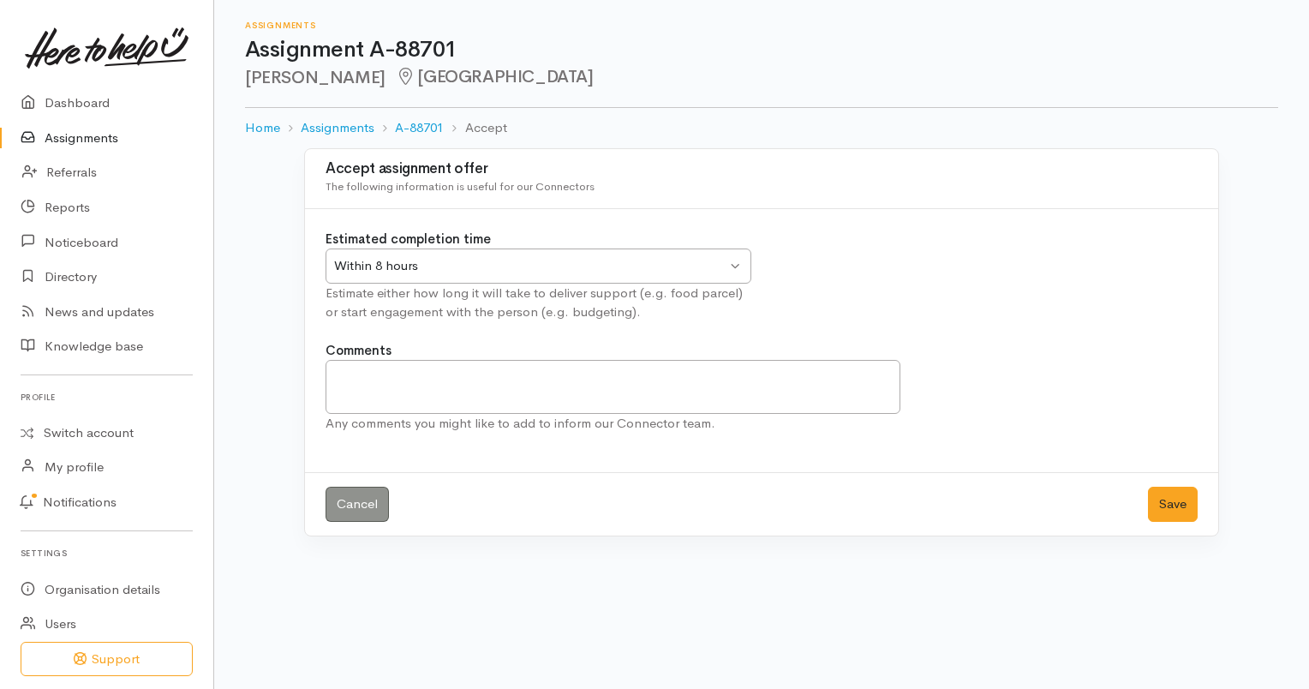
click at [601, 260] on div "Within 8 hours" at bounding box center [530, 266] width 392 height 20
click at [1160, 493] on button "Save" at bounding box center [1173, 504] width 50 height 35
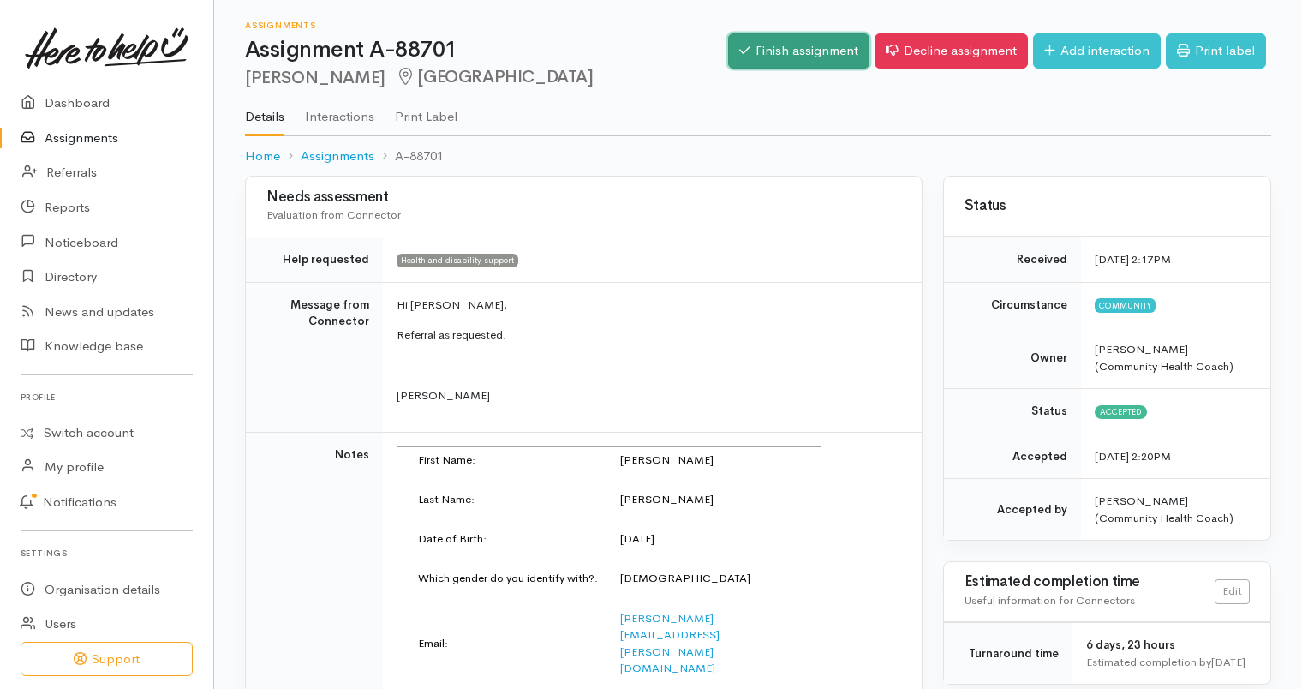
click at [809, 58] on link "Finish assignment" at bounding box center [798, 50] width 141 height 35
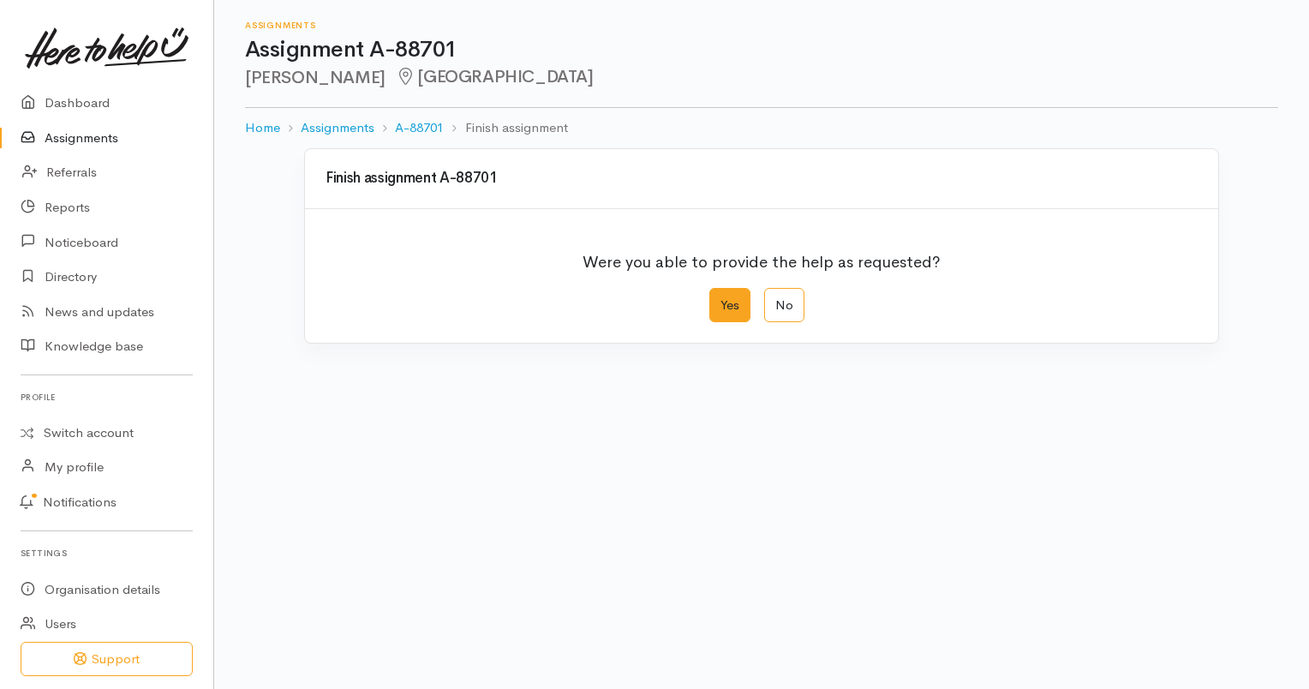
click at [731, 302] on label "Yes" at bounding box center [729, 305] width 41 height 35
click at [720, 299] on input "Yes" at bounding box center [714, 293] width 11 height 11
radio input "true"
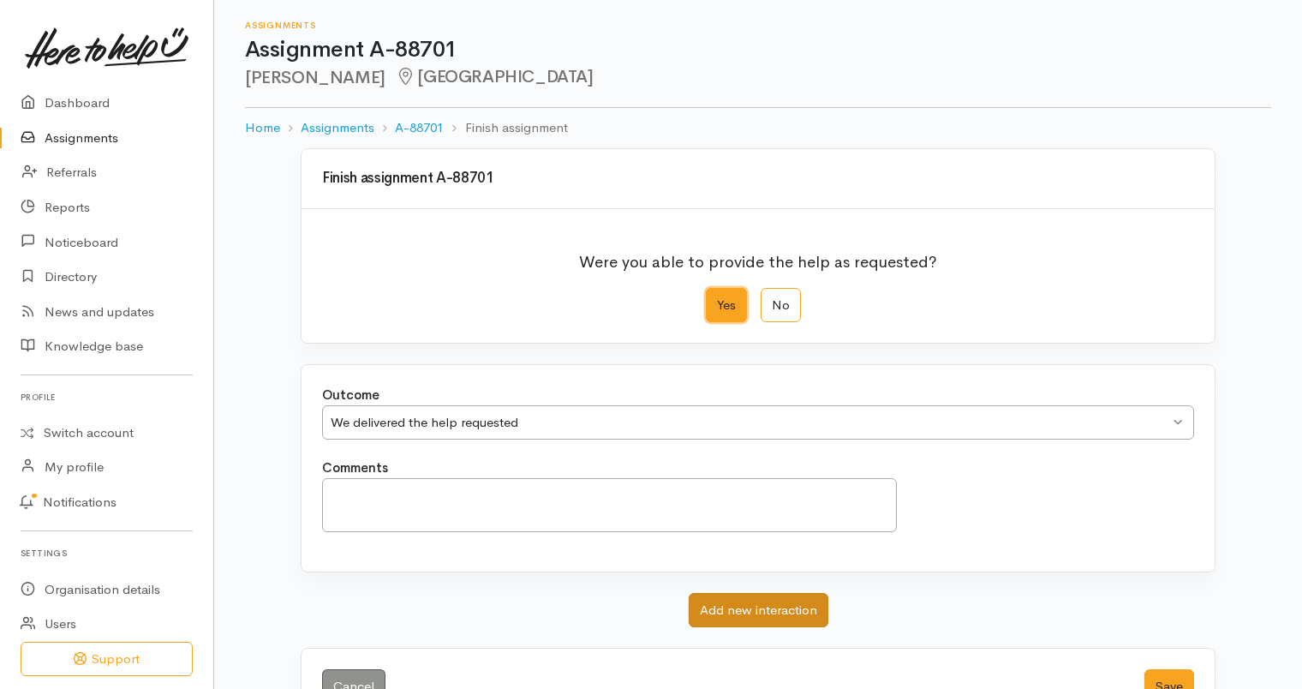
scroll to position [54, 0]
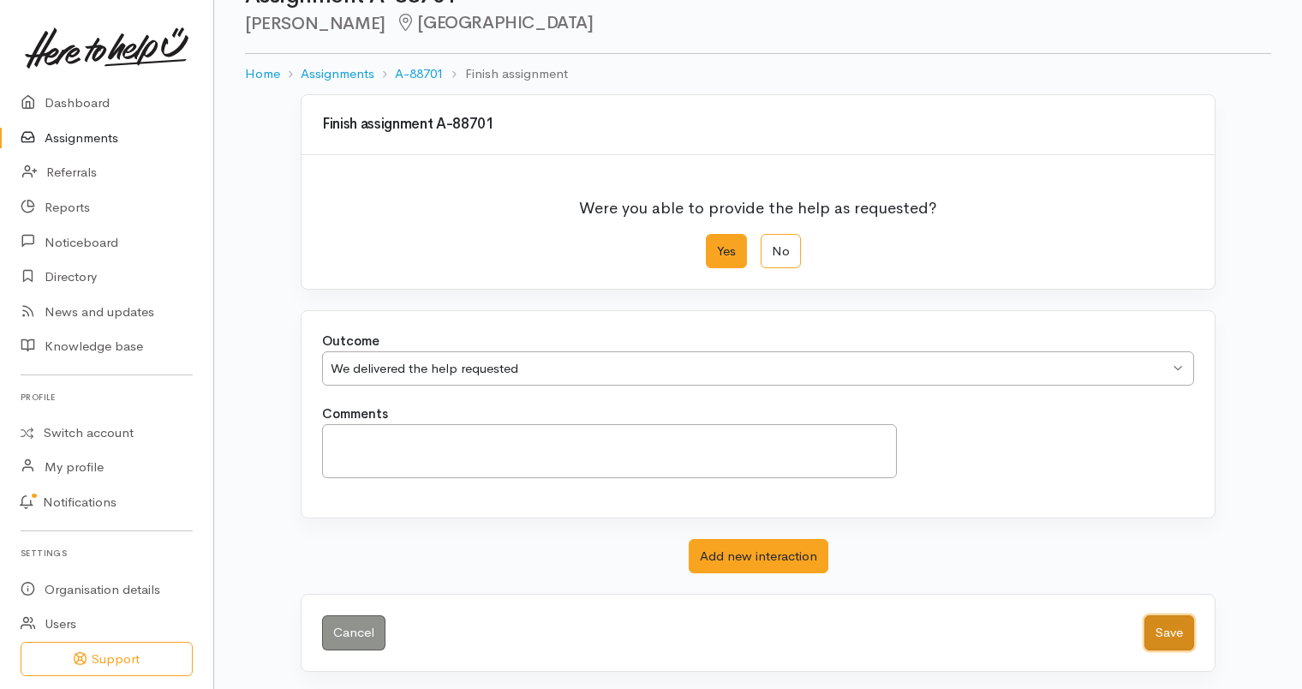
click at [1182, 635] on button "Save" at bounding box center [1169, 632] width 50 height 35
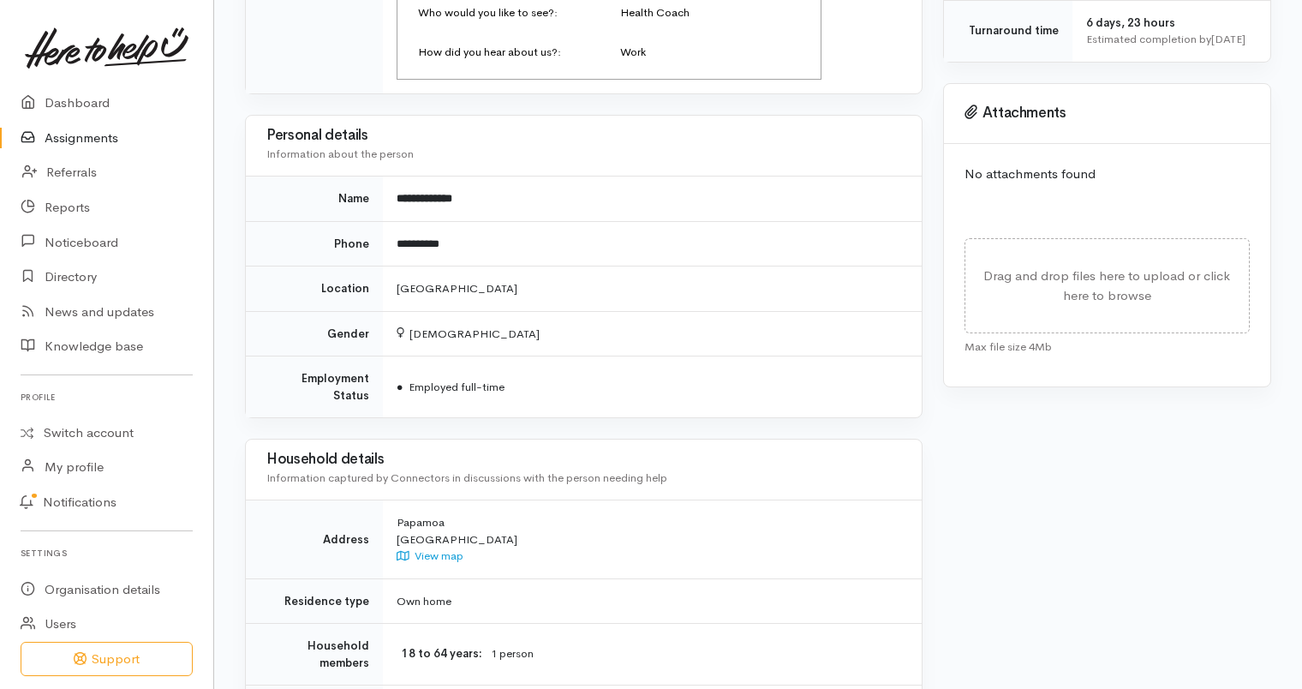
scroll to position [858, 0]
